Goal: Task Accomplishment & Management: Manage account settings

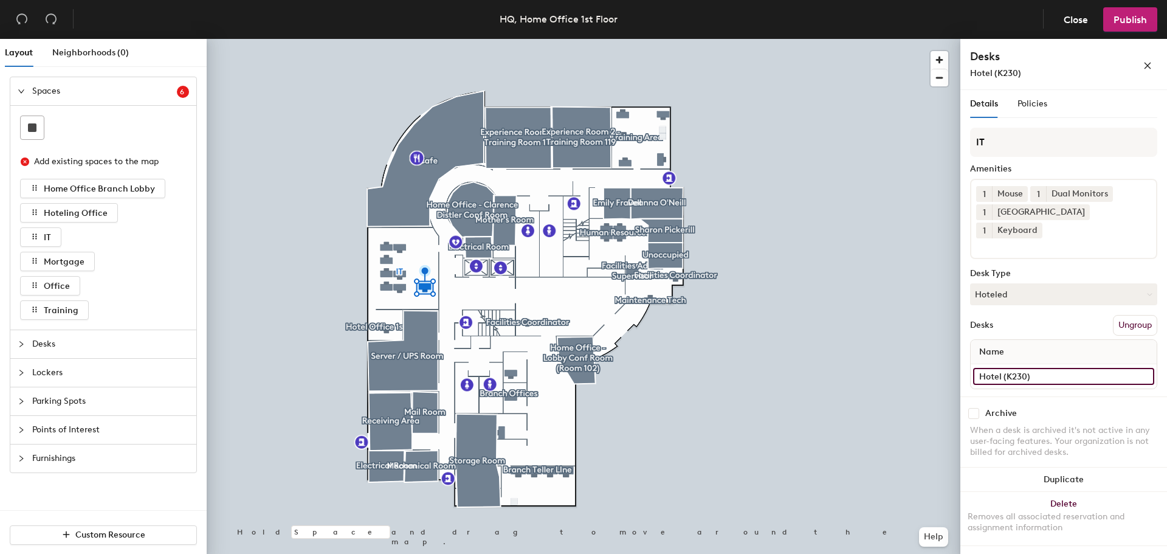
click at [1034, 368] on input "Hotel (K230)" at bounding box center [1063, 376] width 181 height 17
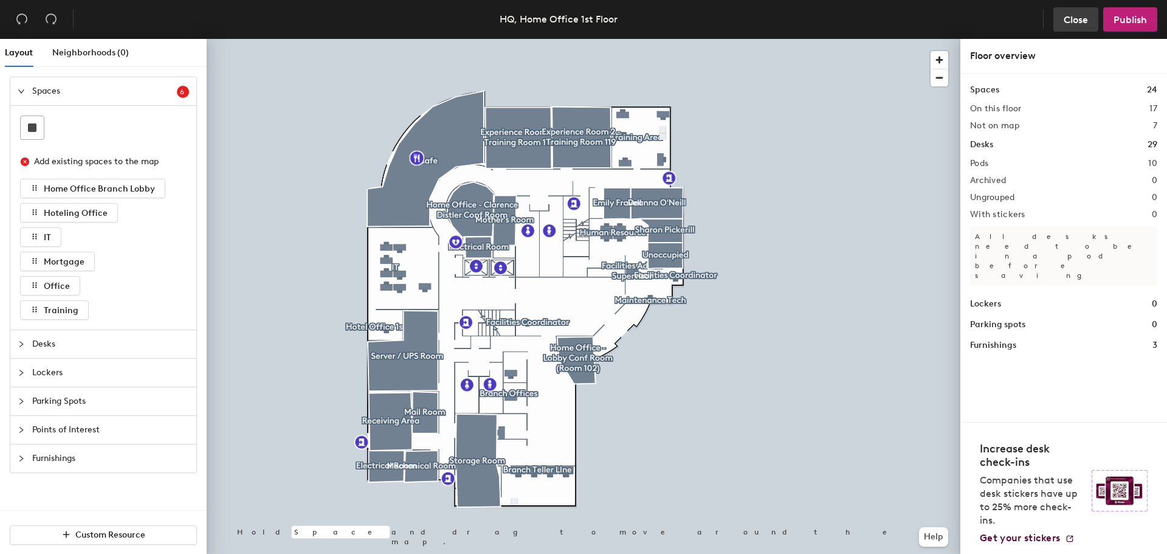
click at [1067, 10] on button "Close" at bounding box center [1076, 19] width 45 height 24
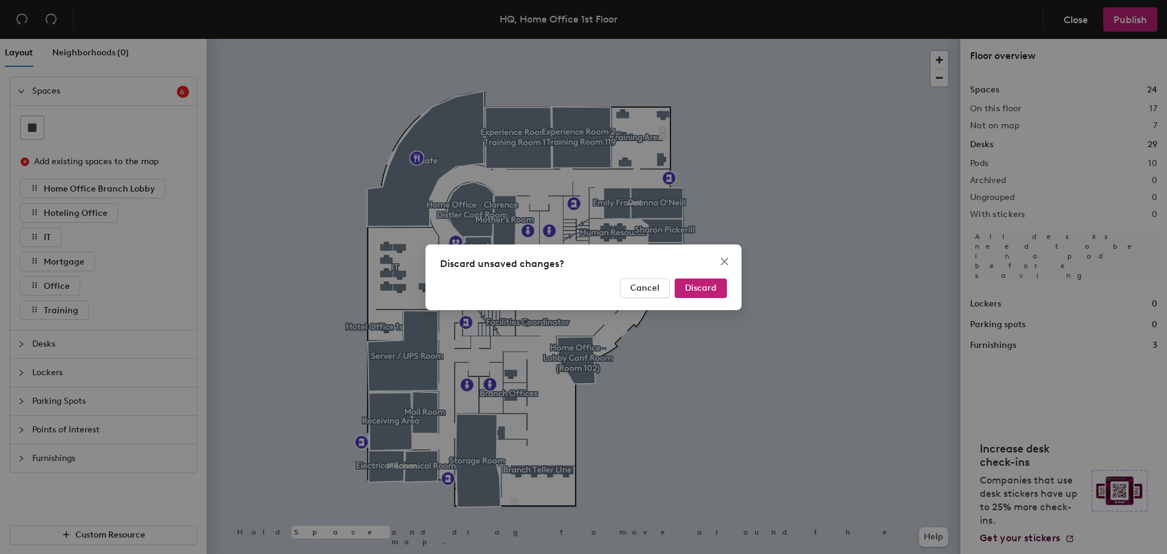
click at [703, 298] on div "Discard unsaved changes? Cancel Discard" at bounding box center [584, 277] width 316 height 66
click at [702, 279] on button "Discard" at bounding box center [701, 287] width 52 height 19
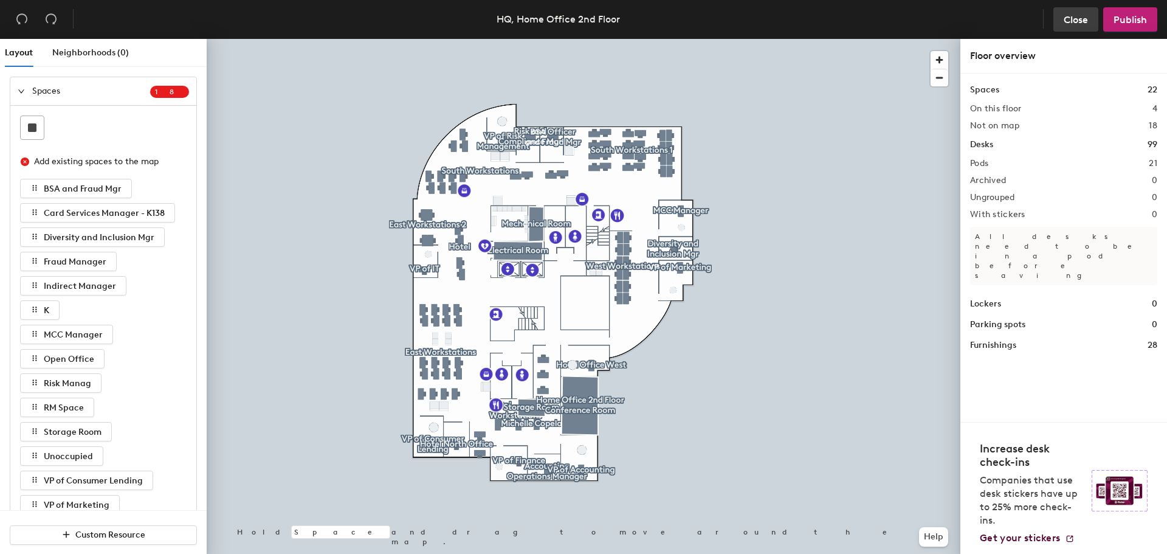
click at [1082, 18] on span "Close" at bounding box center [1076, 20] width 24 height 12
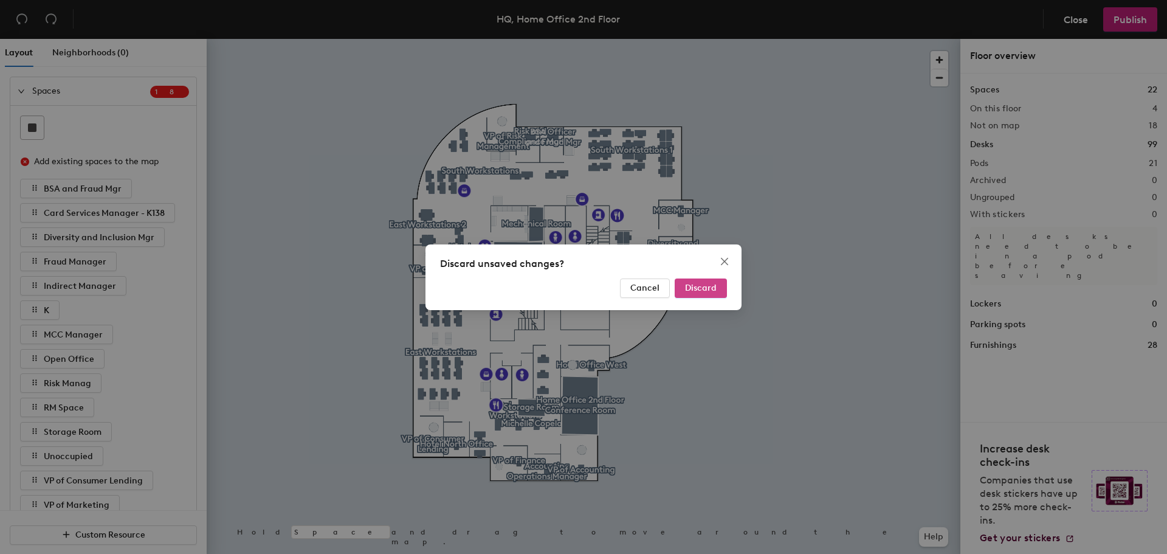
click at [707, 289] on span "Discard" at bounding box center [701, 288] width 32 height 10
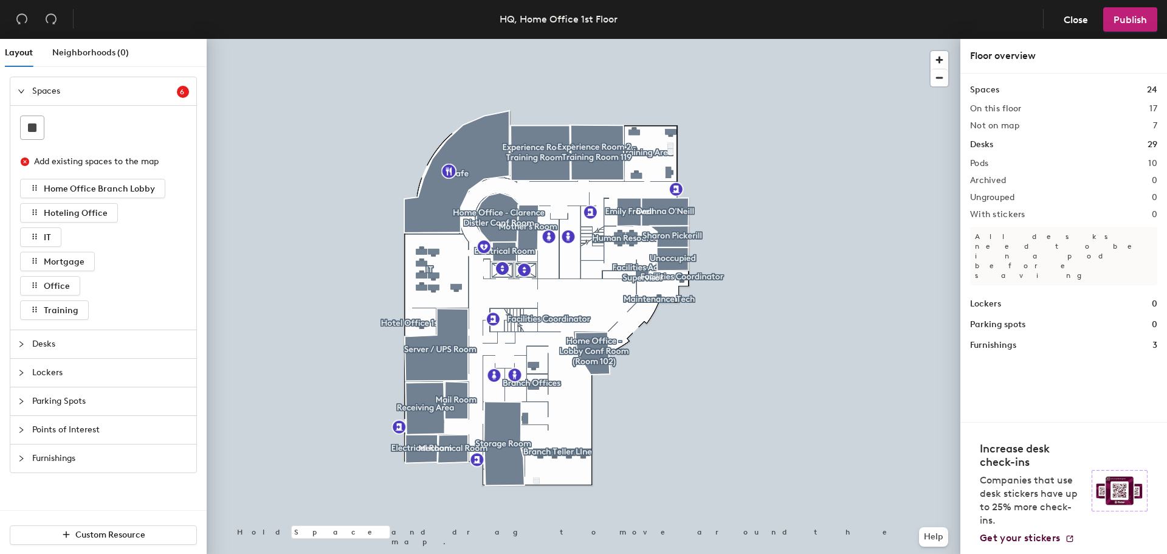
click at [46, 345] on span "Desks" at bounding box center [110, 344] width 157 height 28
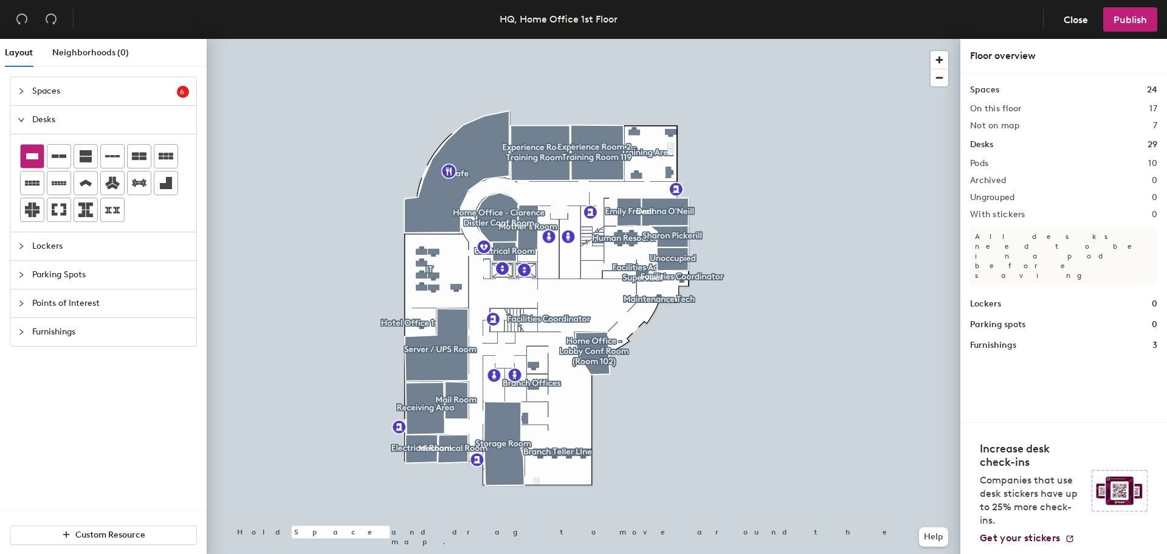
click at [30, 150] on icon at bounding box center [32, 156] width 15 height 15
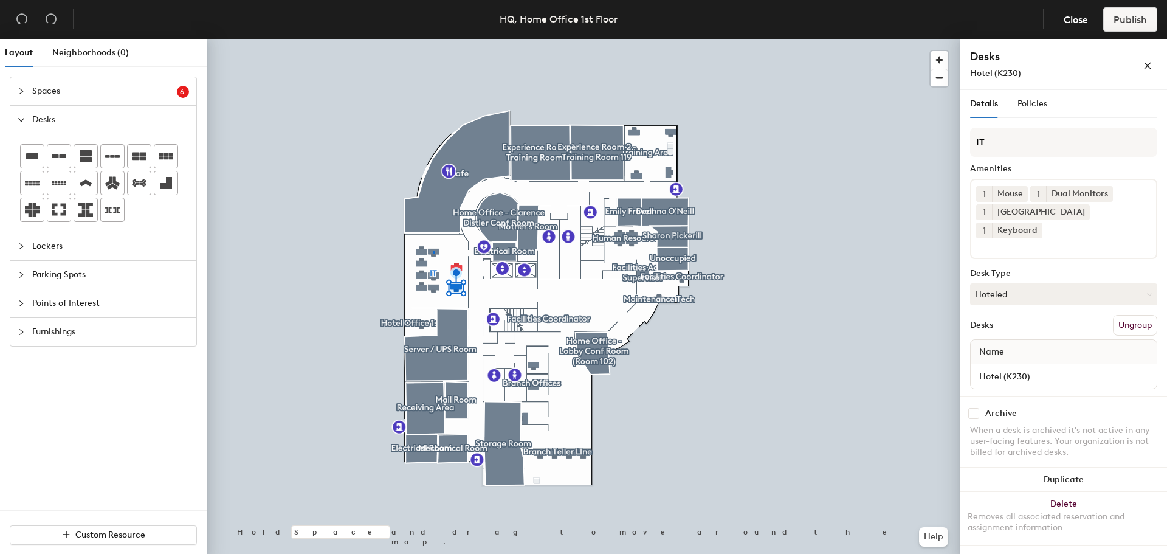
click at [433, 39] on div at bounding box center [584, 39] width 754 height 0
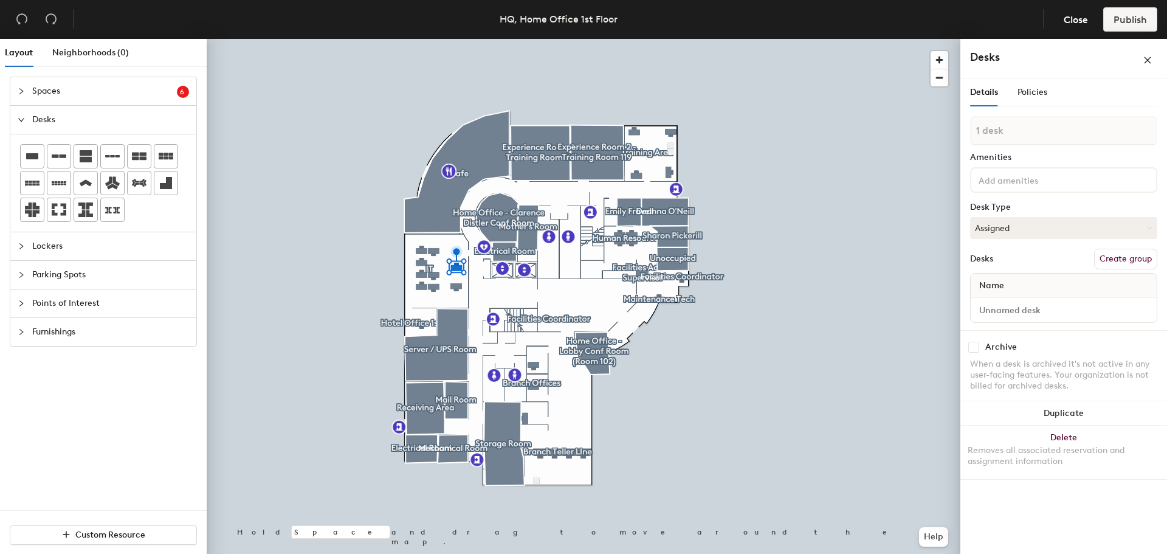
click at [1130, 255] on button "Create group" at bounding box center [1125, 259] width 63 height 21
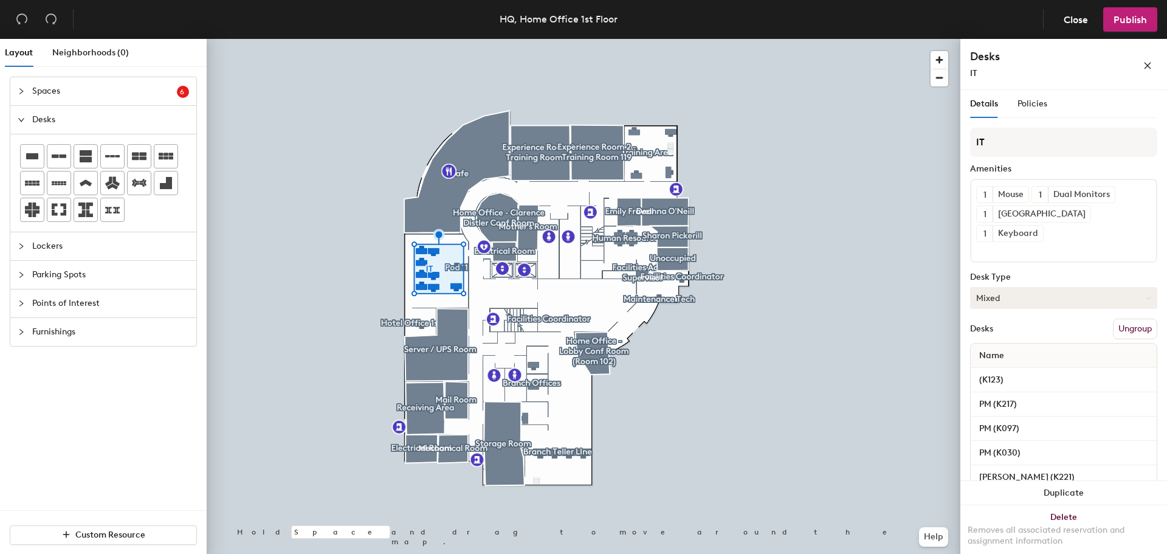
click at [1012, 287] on button "Mixed" at bounding box center [1063, 298] width 187 height 22
click at [1007, 287] on button "Mixed" at bounding box center [1063, 298] width 187 height 22
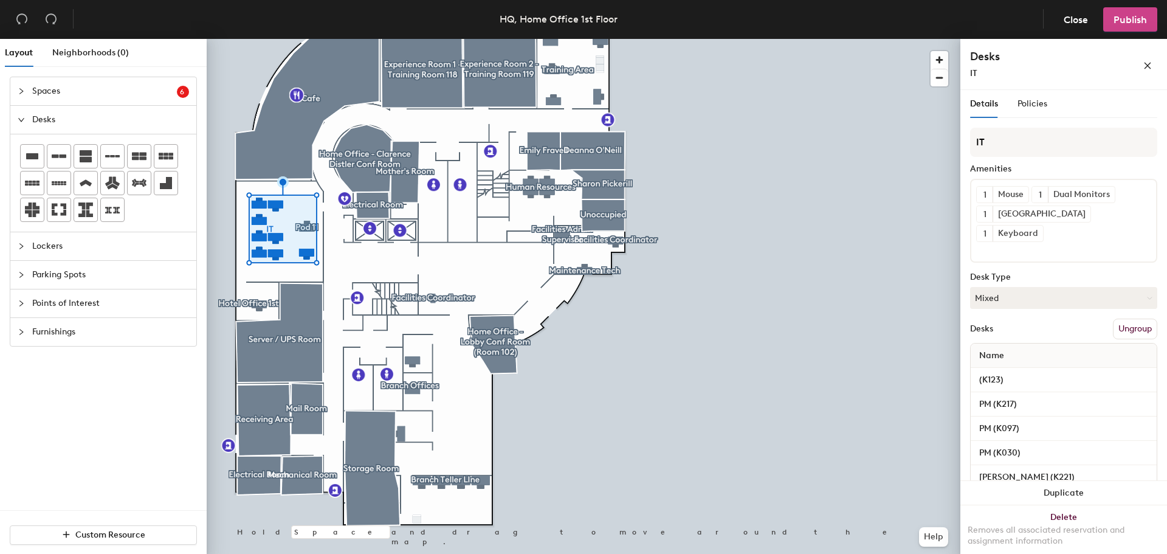
click at [1133, 21] on span "Publish" at bounding box center [1130, 20] width 33 height 12
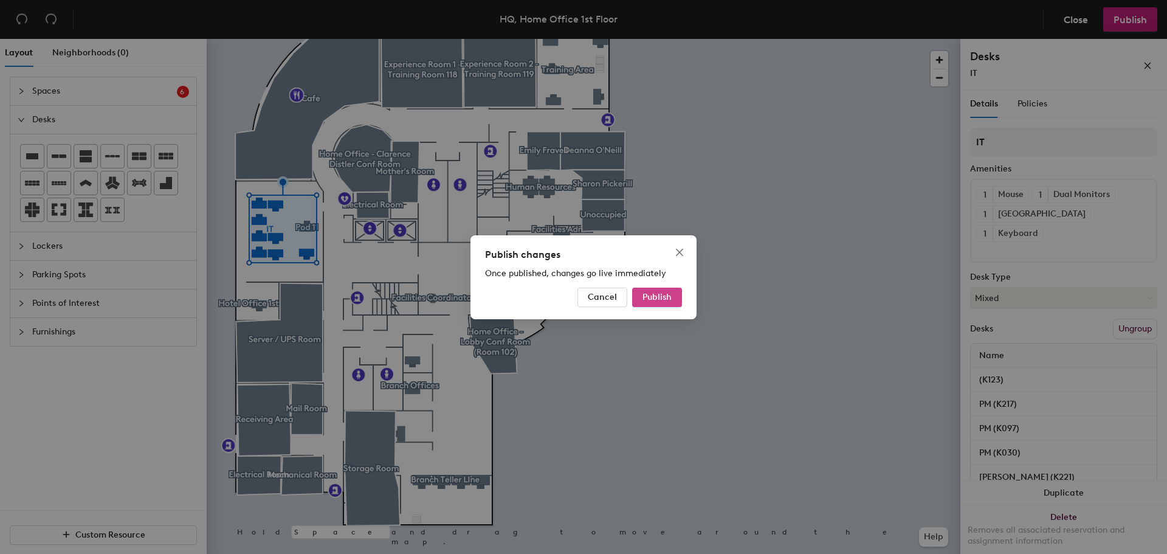
click at [669, 297] on span "Publish" at bounding box center [657, 297] width 29 height 10
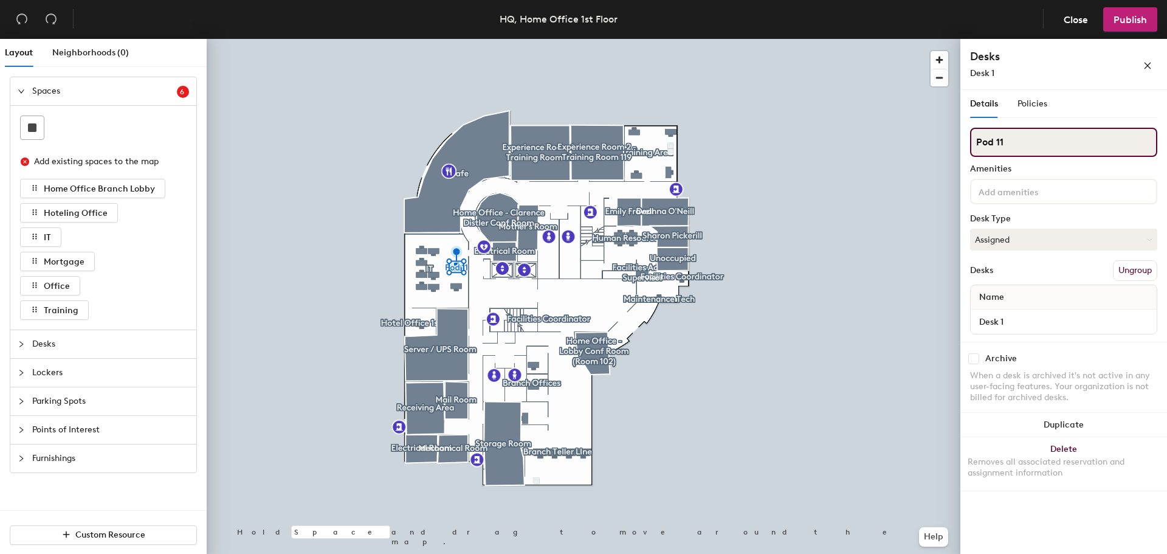
click at [944, 145] on div "Layout Neighborhoods (0) Spaces 6 Add existing spaces to the map Home Office Br…" at bounding box center [583, 299] width 1167 height 520
type input "IT"
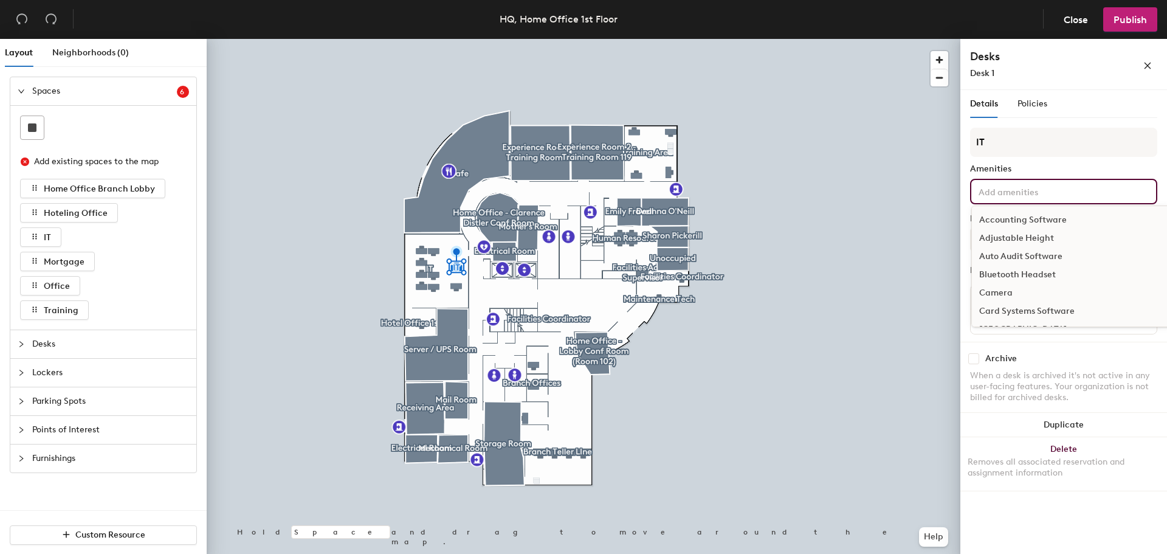
click at [1044, 193] on input at bounding box center [1030, 191] width 109 height 15
click at [1017, 195] on input at bounding box center [1030, 191] width 109 height 15
type input "dua"
click at [1015, 221] on div "Dual Monitors" at bounding box center [1064, 220] width 184 height 18
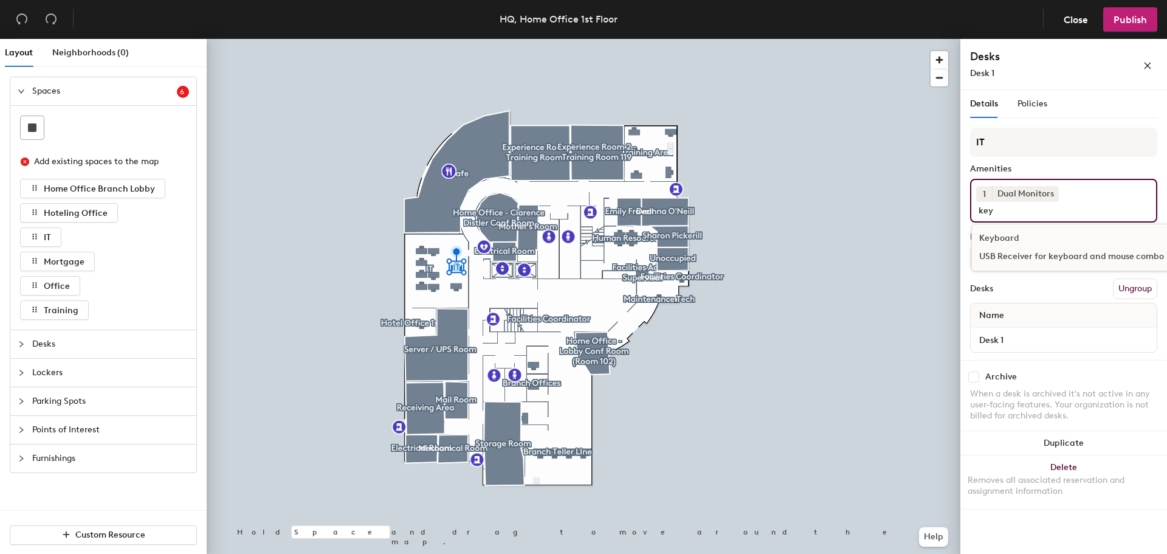
type input "key"
click at [1006, 239] on div "Keyboard" at bounding box center [1071, 238] width 199 height 18
type input "mouse"
click at [1004, 238] on div "Mouse" at bounding box center [1071, 238] width 199 height 18
type input "doc"
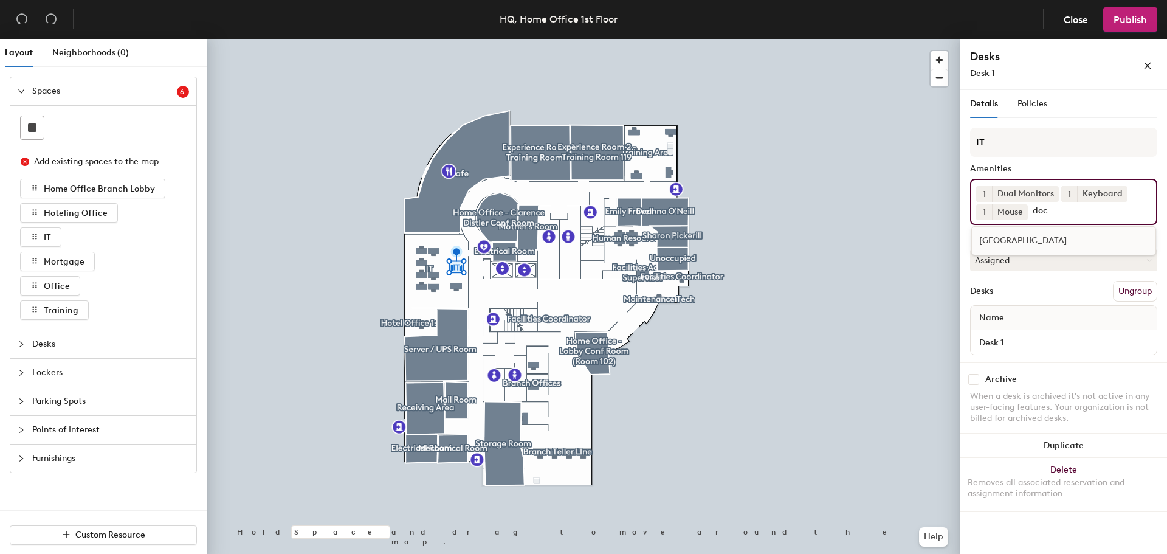
click at [1032, 242] on div "[GEOGRAPHIC_DATA]" at bounding box center [1064, 241] width 184 height 18
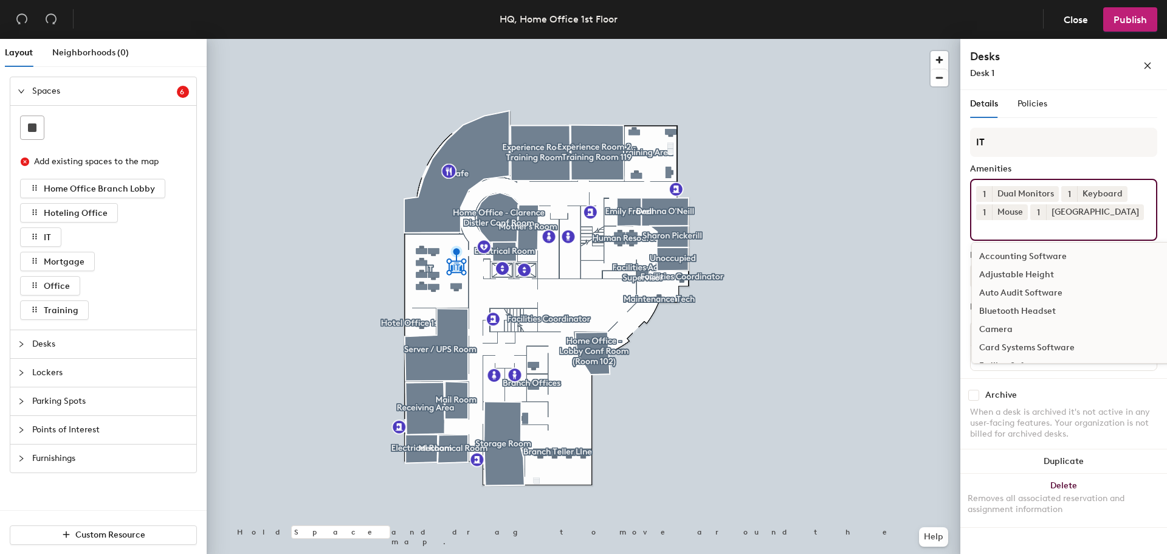
click at [1048, 72] on div "Desk 1" at bounding box center [1037, 73] width 134 height 13
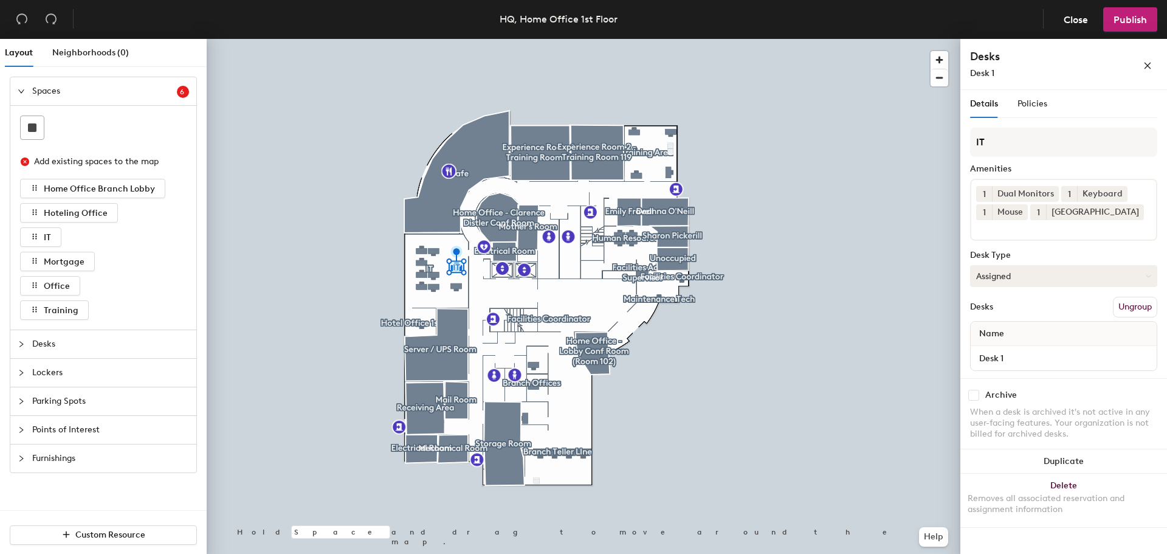
click at [998, 271] on button "Assigned" at bounding box center [1063, 276] width 187 height 22
click at [998, 344] on div "Hoteled" at bounding box center [1032, 350] width 122 height 18
click at [997, 332] on span "Name" at bounding box center [991, 334] width 37 height 22
click at [1012, 332] on div "Name" at bounding box center [1064, 334] width 186 height 24
click at [1004, 331] on span "Name" at bounding box center [991, 334] width 37 height 22
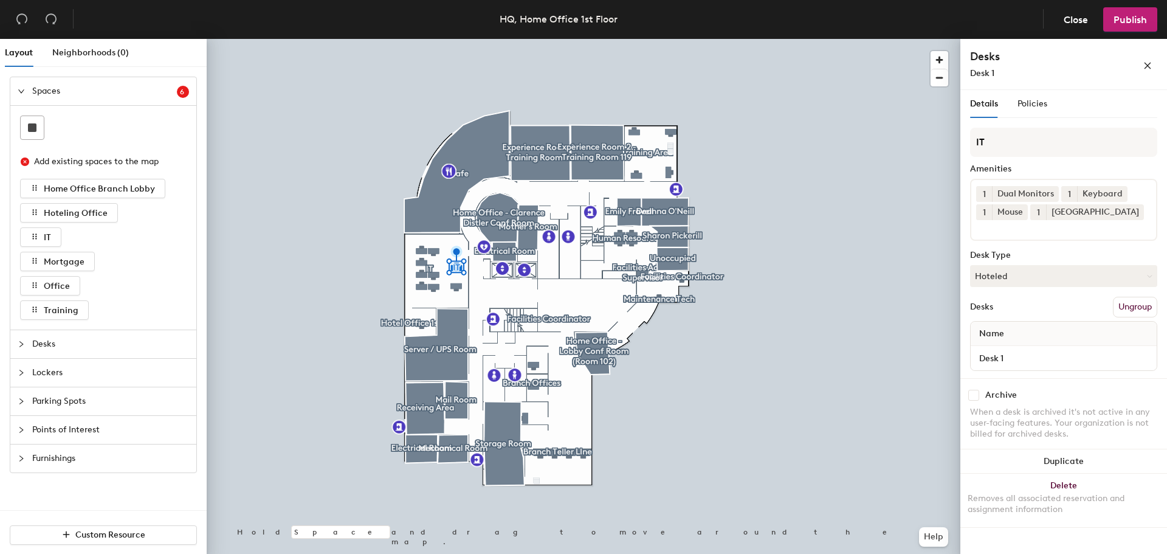
click at [996, 333] on span "Name" at bounding box center [991, 334] width 37 height 22
drag, startPoint x: 1020, startPoint y: 354, endPoint x: 970, endPoint y: 352, distance: 49.9
click at [970, 353] on div "Name Desk 1" at bounding box center [1063, 346] width 187 height 50
type input "Hotel"
click at [1120, 23] on span "Publish" at bounding box center [1130, 20] width 33 height 12
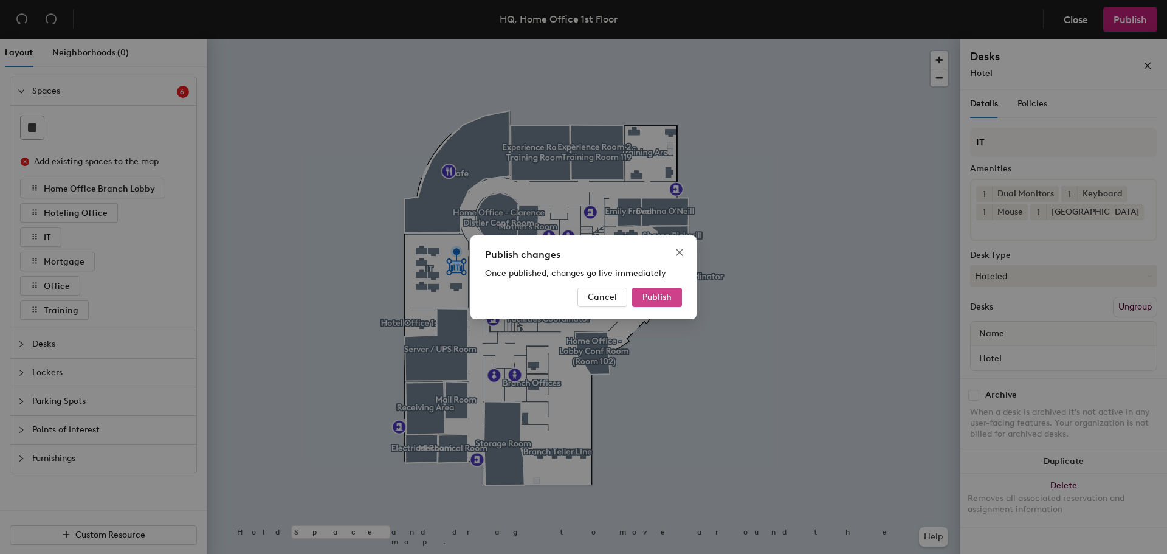
click at [662, 294] on span "Publish" at bounding box center [657, 297] width 29 height 10
